Goal: Transaction & Acquisition: Purchase product/service

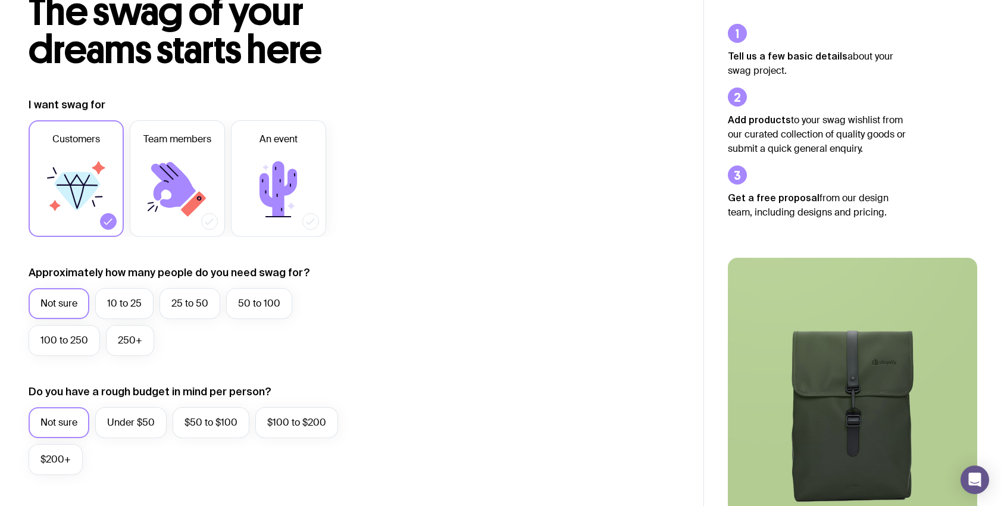
scroll to position [313, 0]
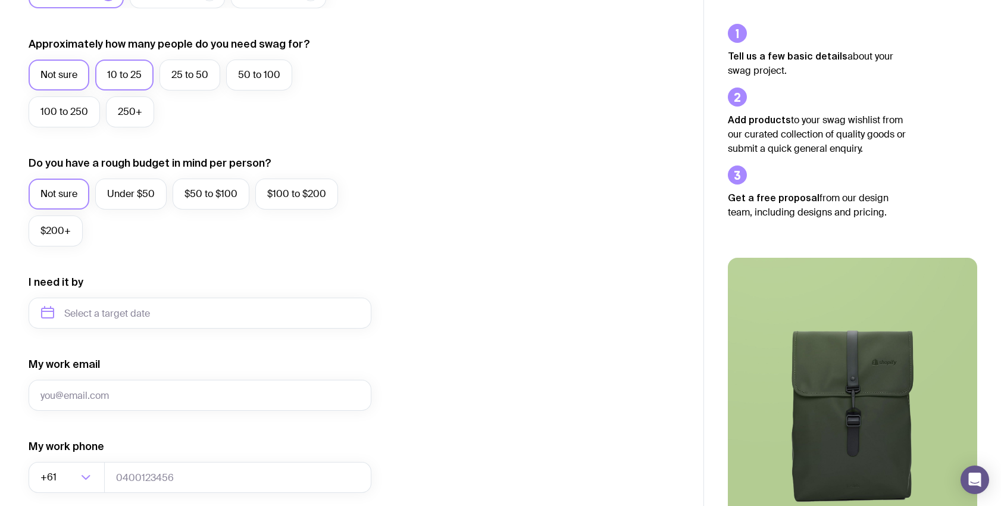
click at [140, 83] on label "10 to 25" at bounding box center [124, 74] width 58 height 31
click at [0, 0] on input "10 to 25" at bounding box center [0, 0] width 0 height 0
click at [70, 233] on label "$200+" at bounding box center [56, 230] width 54 height 31
click at [0, 0] on input "$200+" at bounding box center [0, 0] width 0 height 0
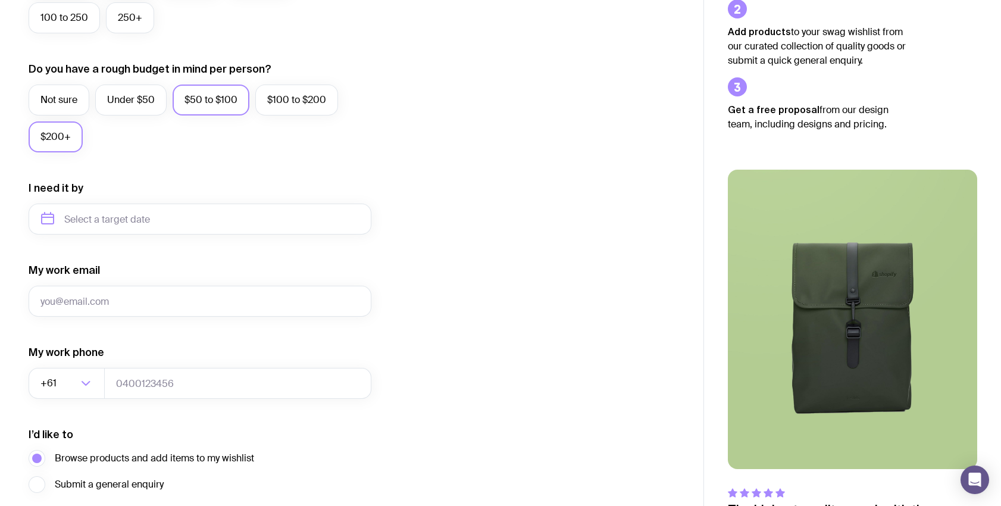
scroll to position [408, 0]
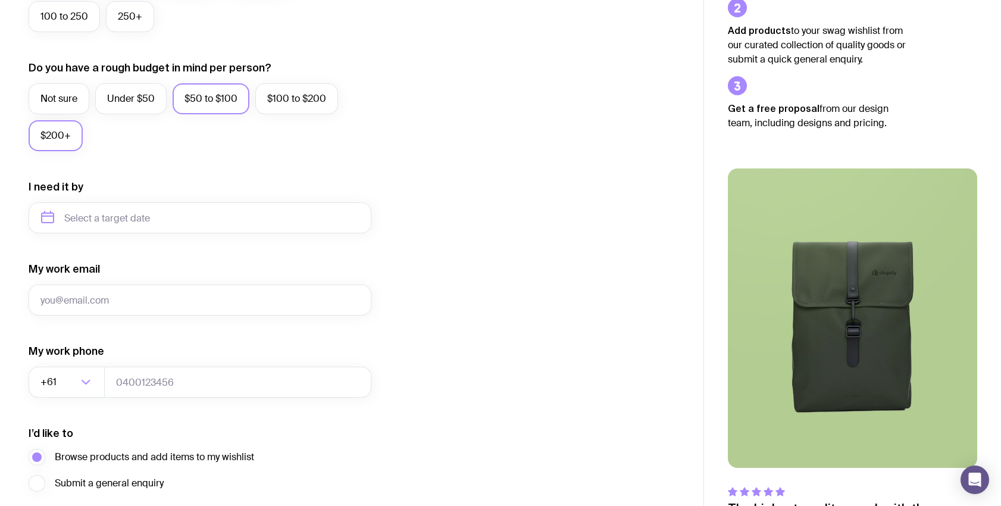
click at [209, 112] on label "$50 to $100" at bounding box center [211, 98] width 77 height 31
click at [0, 0] on input "$50 to $100" at bounding box center [0, 0] width 0 height 0
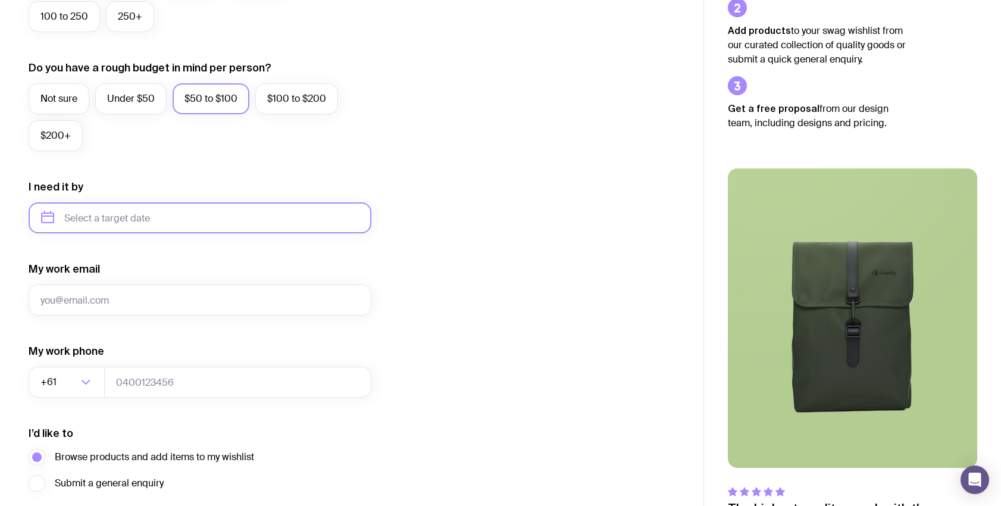
click at [153, 223] on input "text" at bounding box center [200, 217] width 343 height 31
click at [247, 140] on div "Not sure Under $50 $50 to $100 $100 to $200 $200+" at bounding box center [200, 120] width 343 height 74
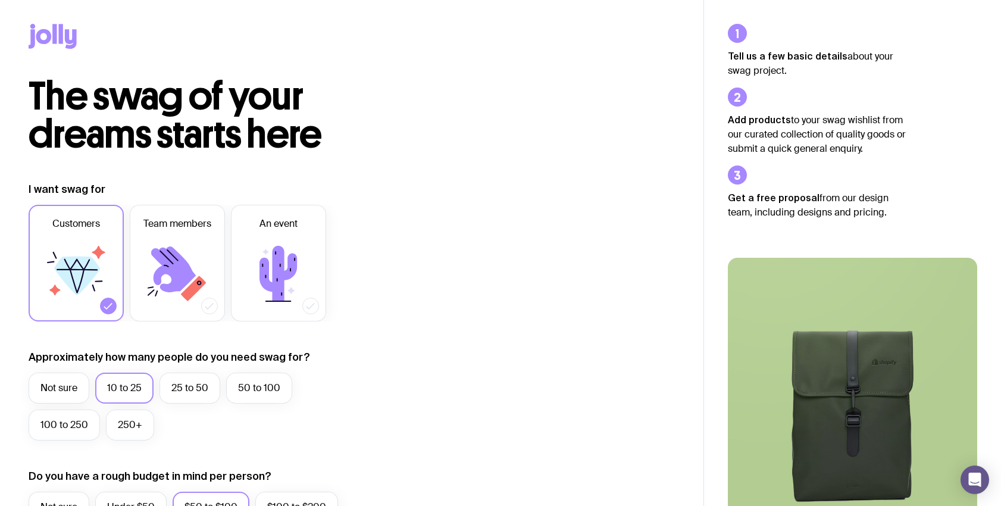
scroll to position [9, 0]
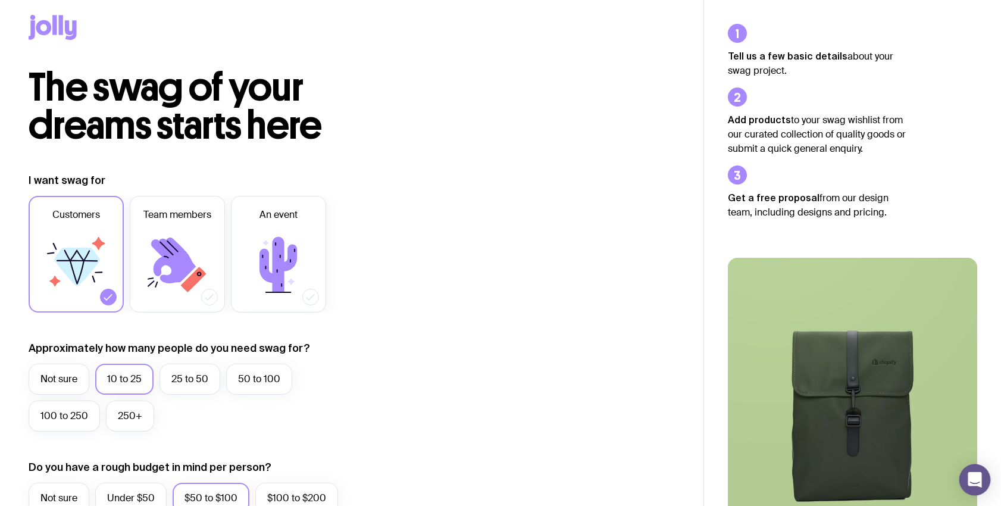
click at [960, 475] on div "Open Intercom Messenger" at bounding box center [975, 480] width 32 height 32
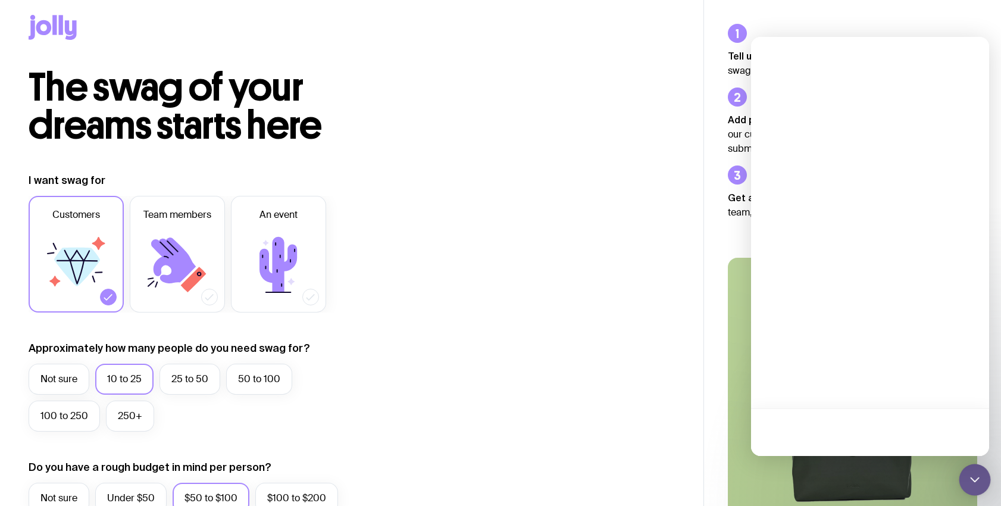
scroll to position [0, 0]
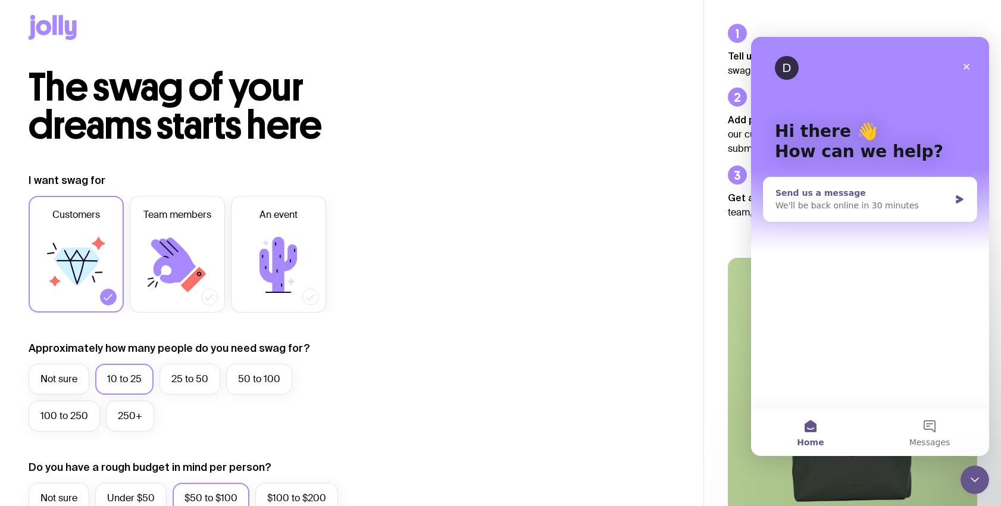
click at [954, 199] on icon "Intercom messenger" at bounding box center [959, 200] width 10 height 10
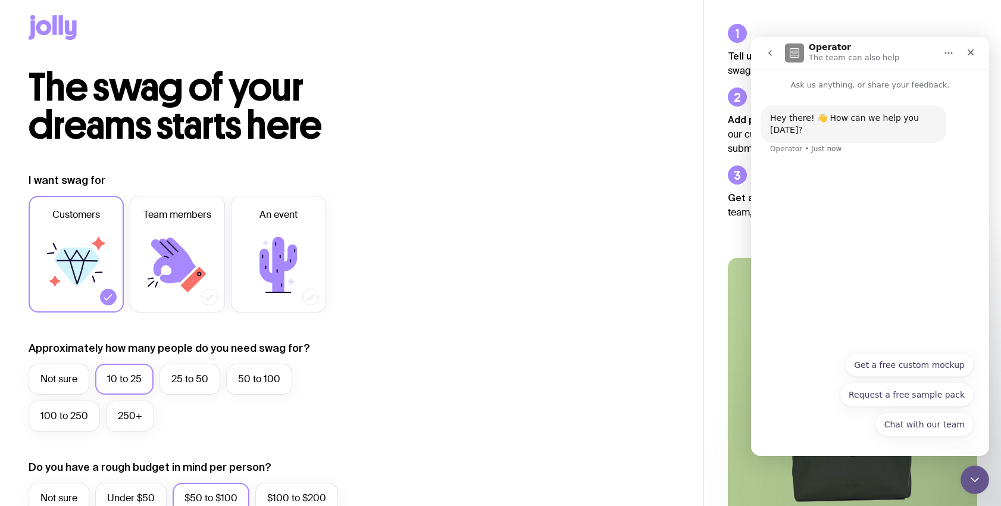
click at [867, 205] on div "Hey there! 👋 How can we help you [DATE]? Operator • Just now" at bounding box center [870, 218] width 238 height 254
click at [969, 481] on icon "Close Intercom Messenger" at bounding box center [972, 478] width 14 height 14
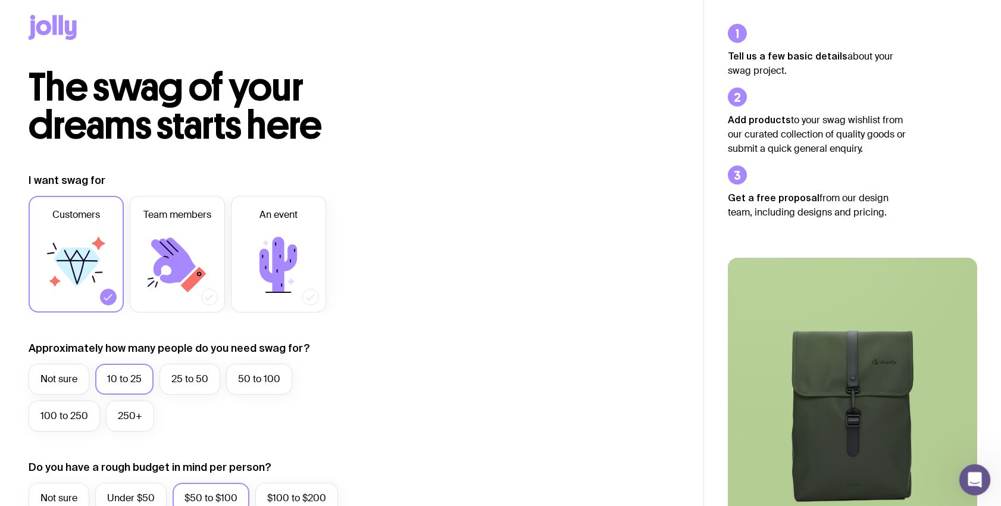
click at [980, 481] on div "Open Intercom Messenger" at bounding box center [972, 477] width 39 height 39
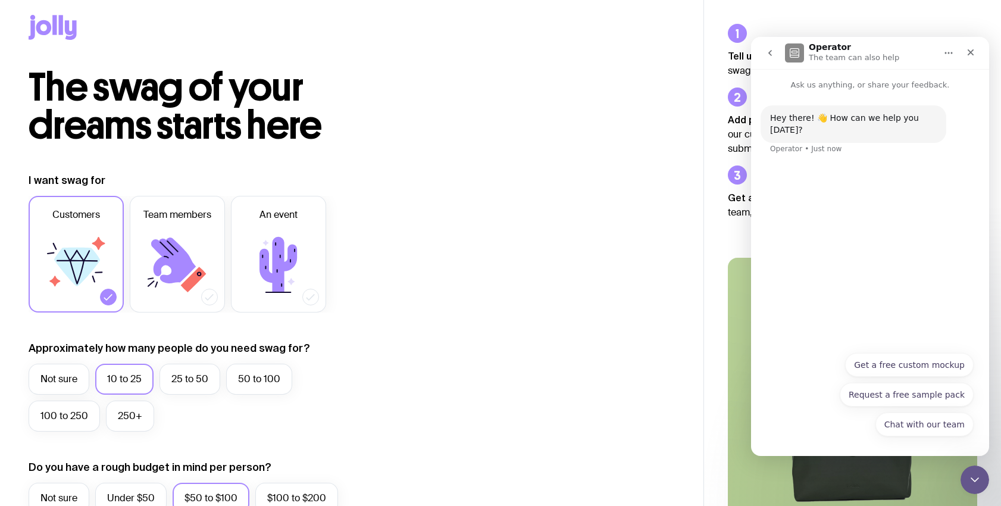
click at [467, 99] on div "The swag of your dreams starts here" at bounding box center [352, 106] width 646 height 76
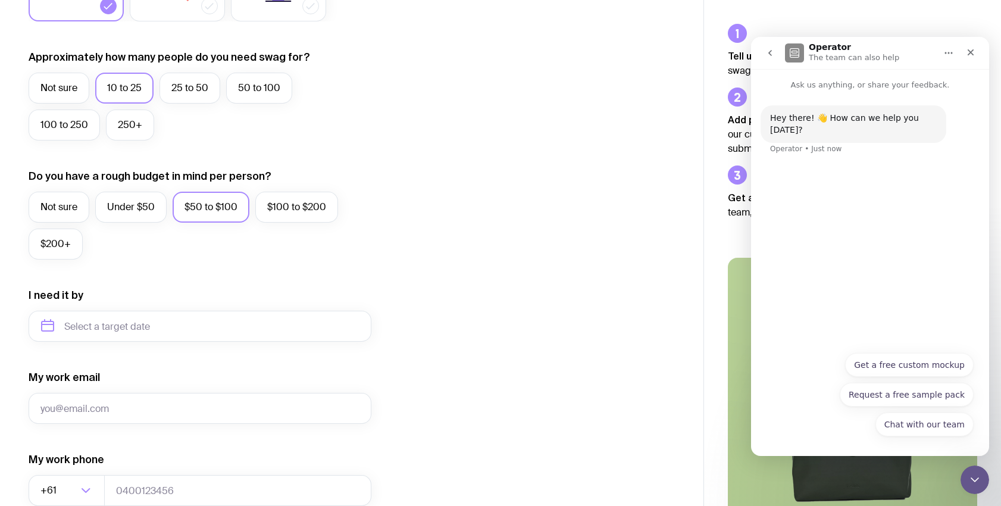
scroll to position [506, 0]
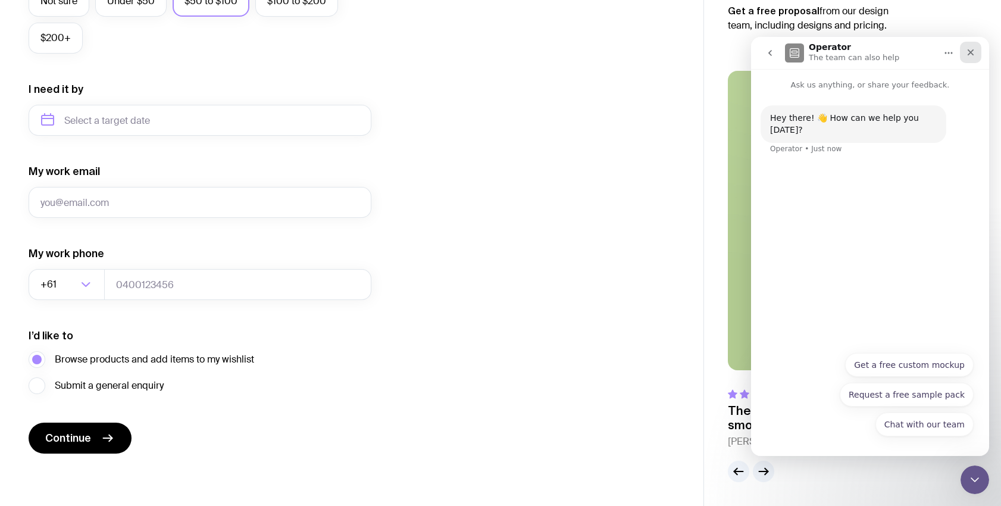
click at [976, 49] on div "Close" at bounding box center [970, 52] width 21 height 21
